Goal: Information Seeking & Learning: Learn about a topic

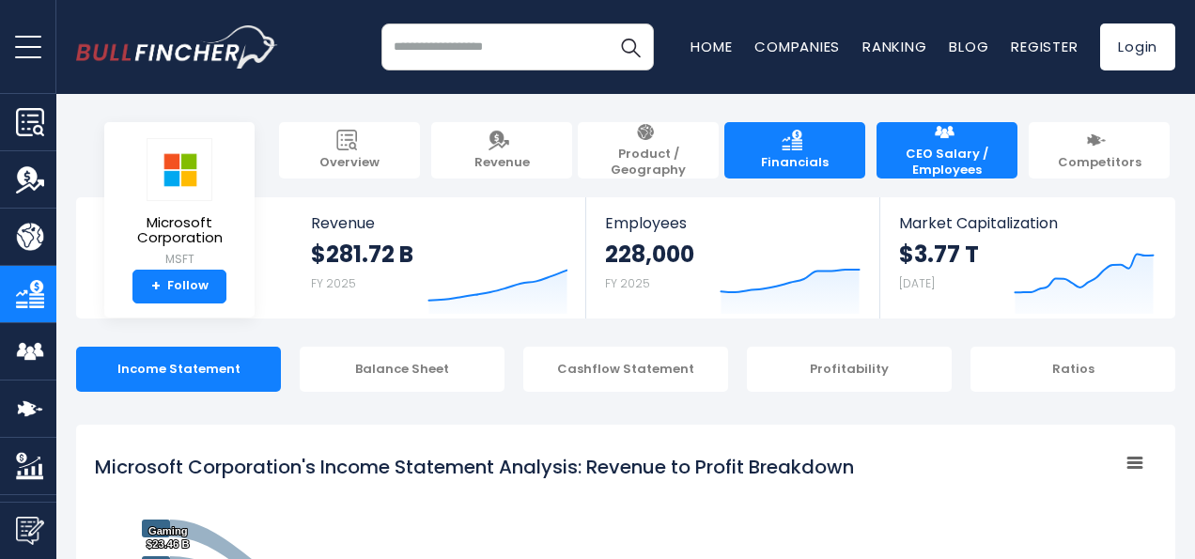
click at [948, 152] on span "CEO Salary / Employees" at bounding box center [947, 163] width 122 height 32
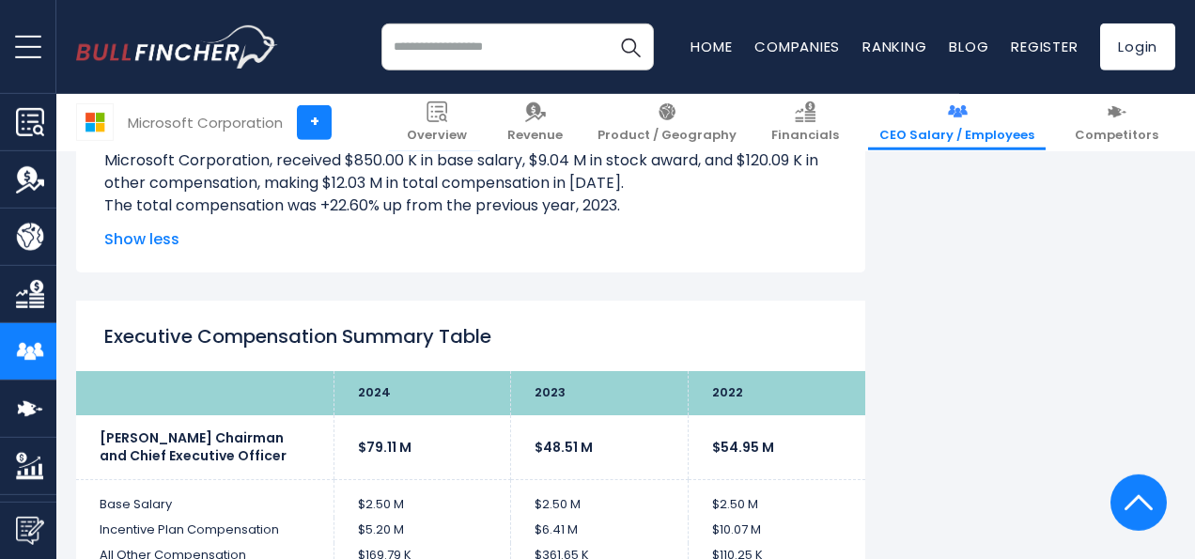
scroll to position [3616, 0]
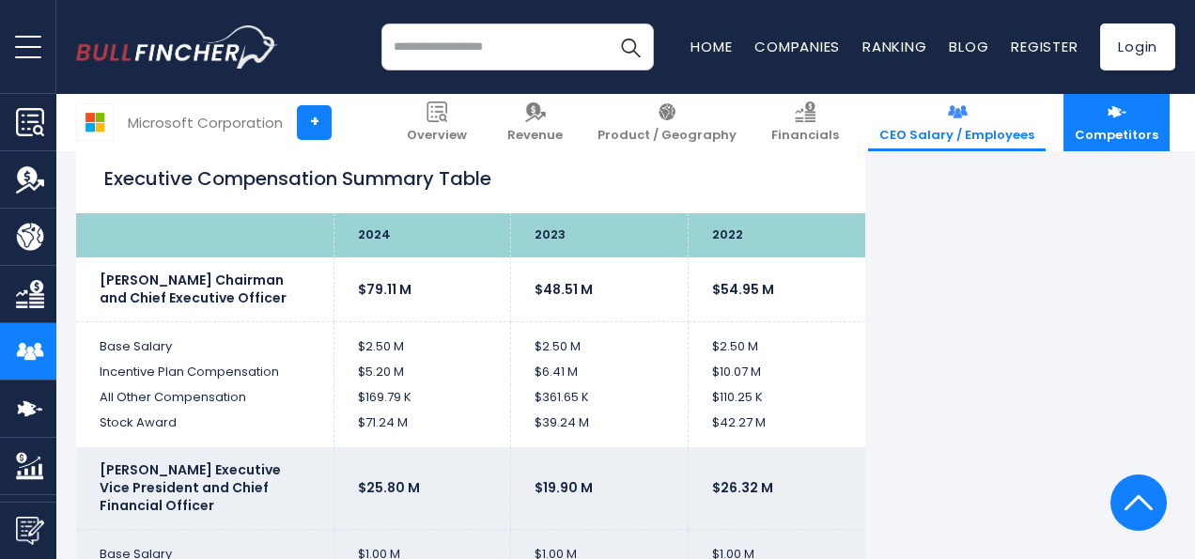
click at [1119, 138] on span "Competitors" at bounding box center [1117, 136] width 84 height 16
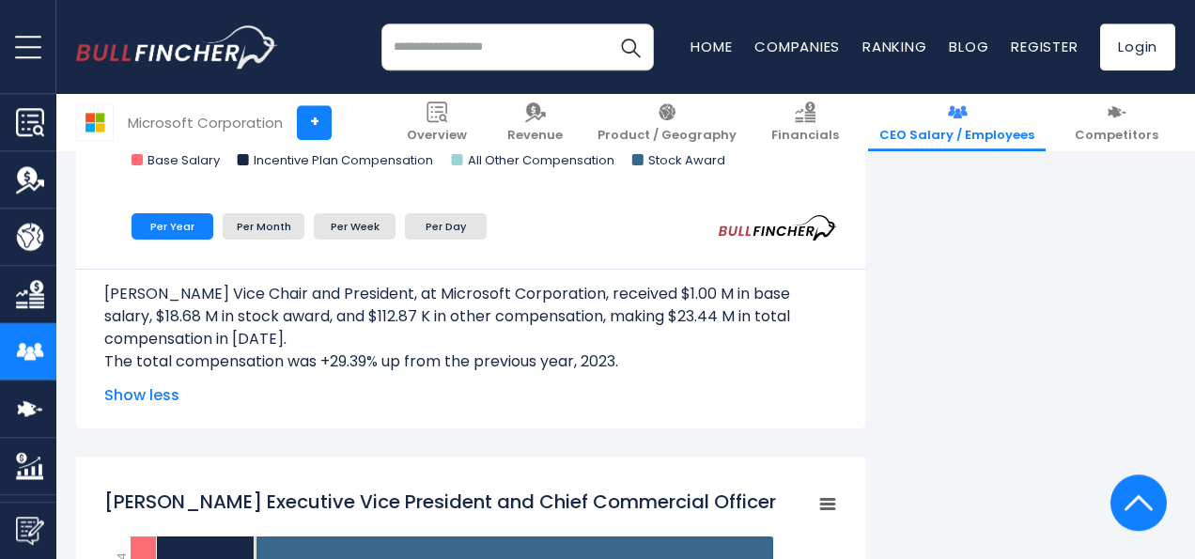
scroll to position [2052, 0]
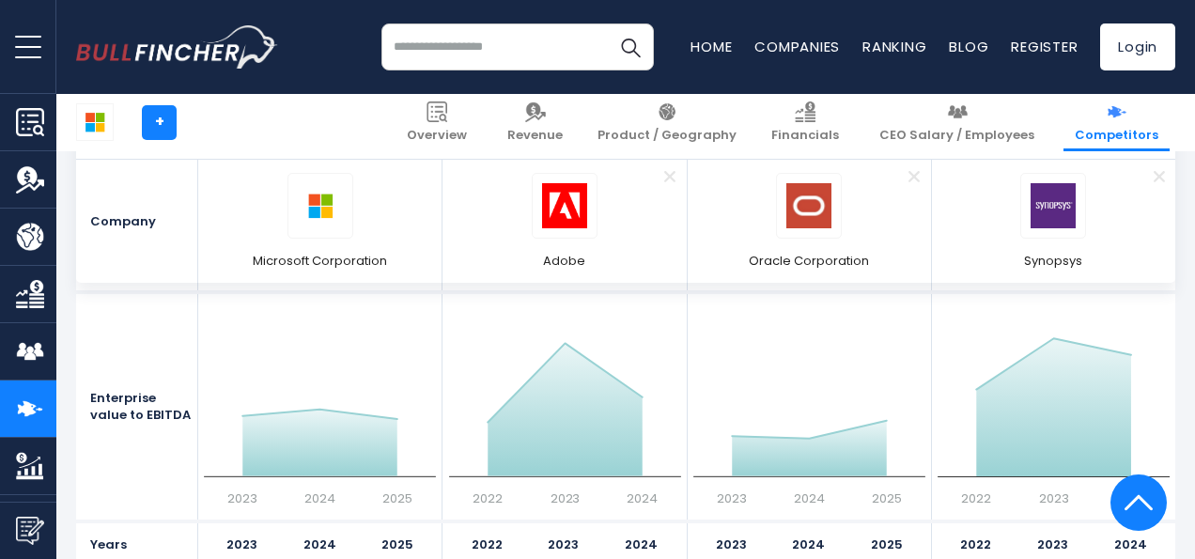
scroll to position [9871, 0]
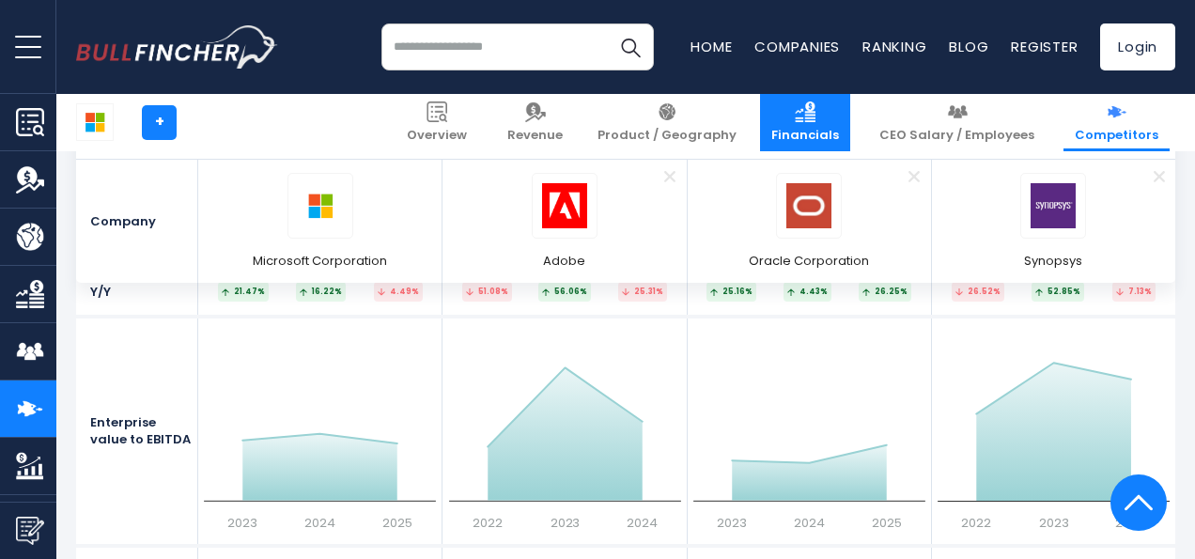
click at [839, 128] on span "Financials" at bounding box center [806, 136] width 68 height 16
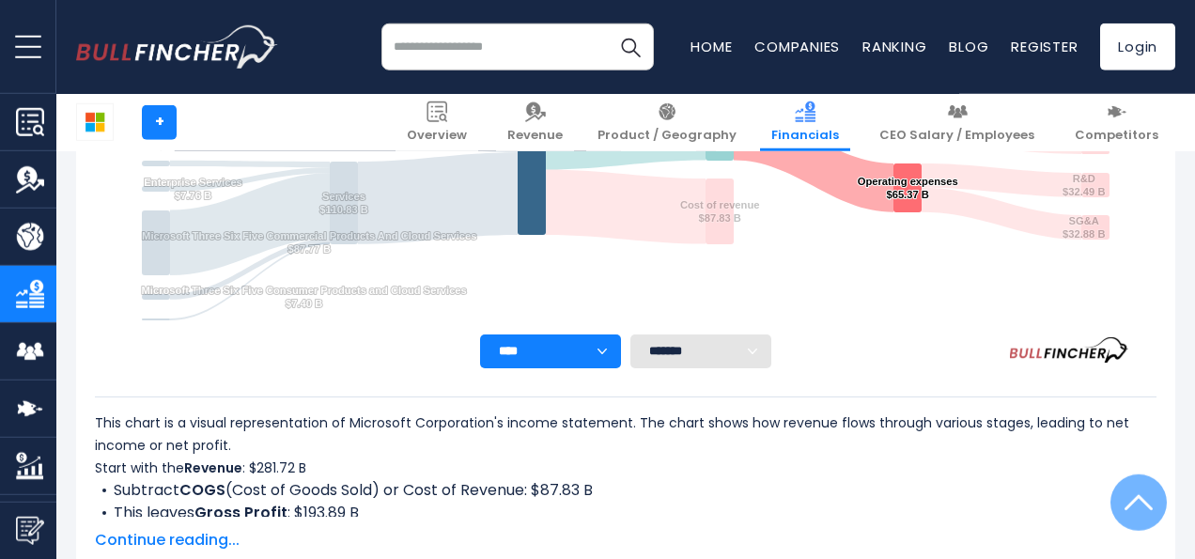
scroll to position [684, 0]
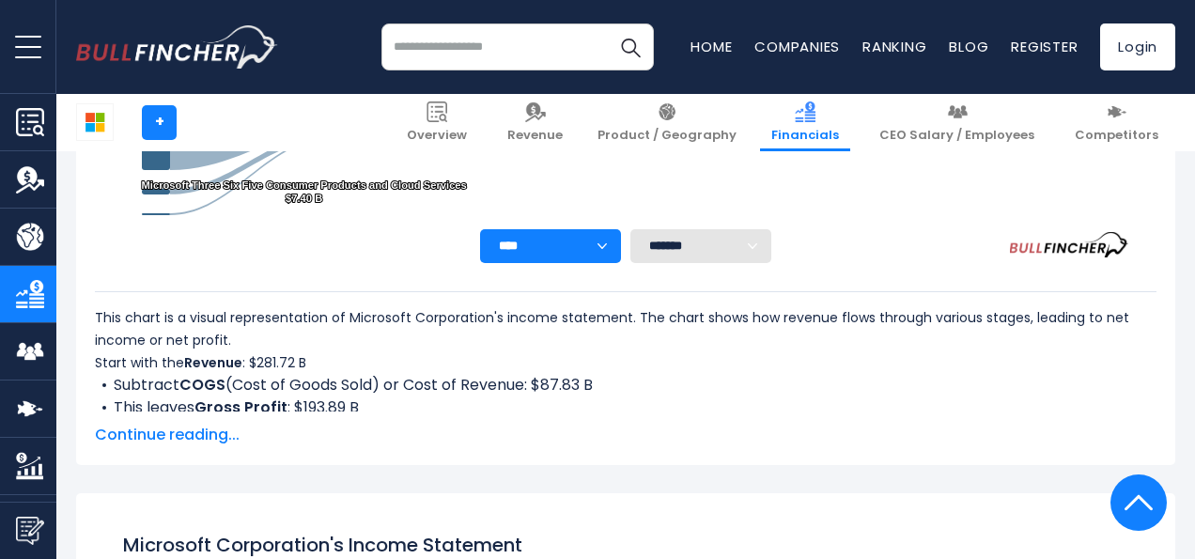
click at [741, 243] on select "******* ** ** ** **" at bounding box center [701, 246] width 141 height 34
click at [835, 245] on div "**** **** **** **** **** **** ******* ** ** ** **" at bounding box center [626, 246] width 1062 height 34
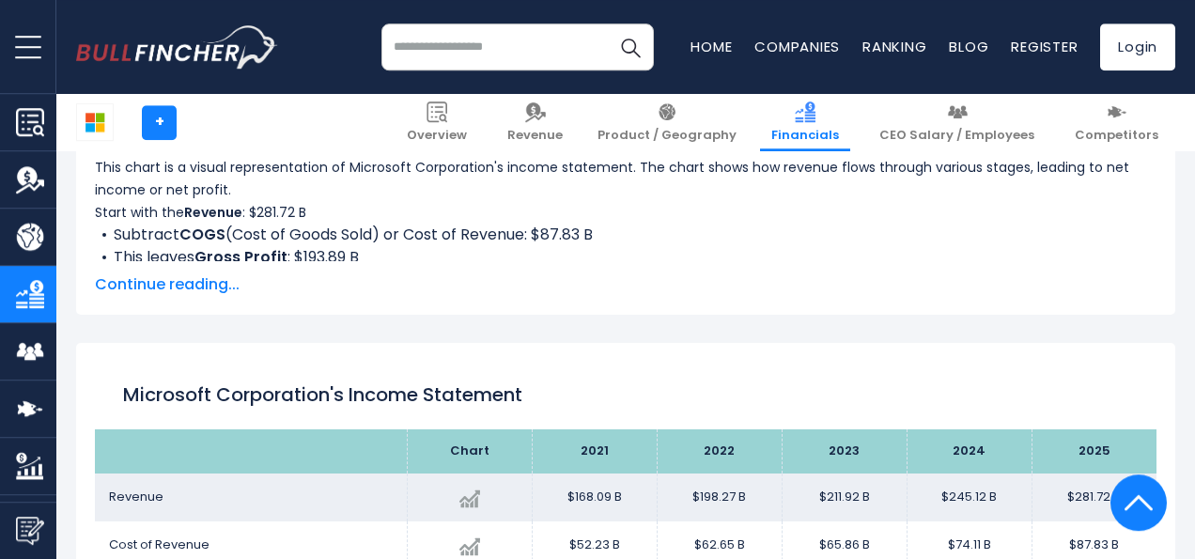
scroll to position [880, 0]
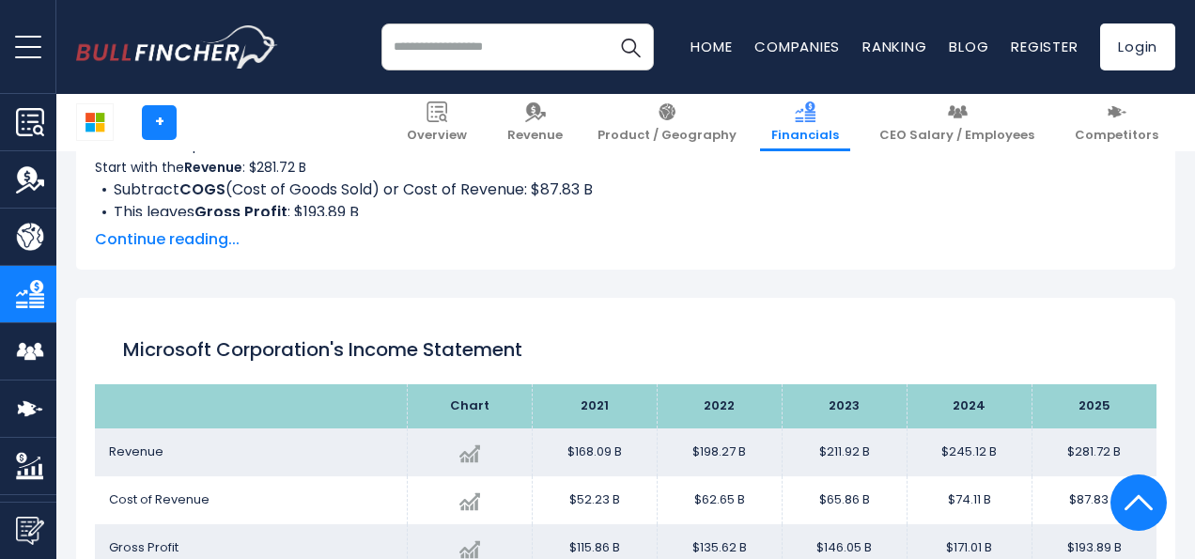
click at [189, 241] on span "Continue reading..." at bounding box center [626, 239] width 1062 height 23
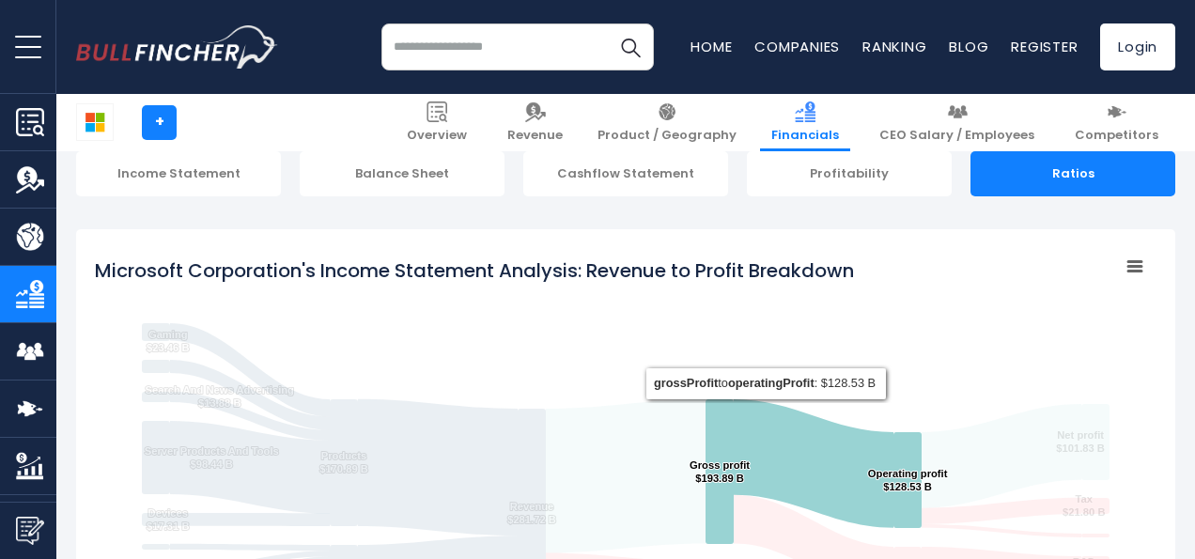
scroll to position [98, 0]
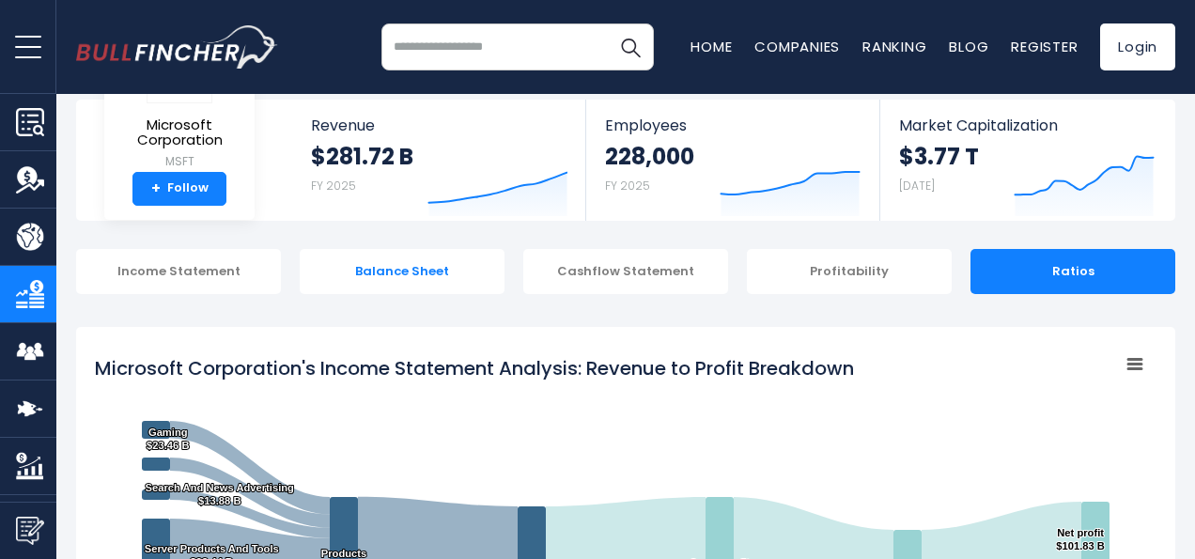
click at [390, 270] on div "Balance Sheet" at bounding box center [402, 271] width 205 height 45
